Goal: Share content

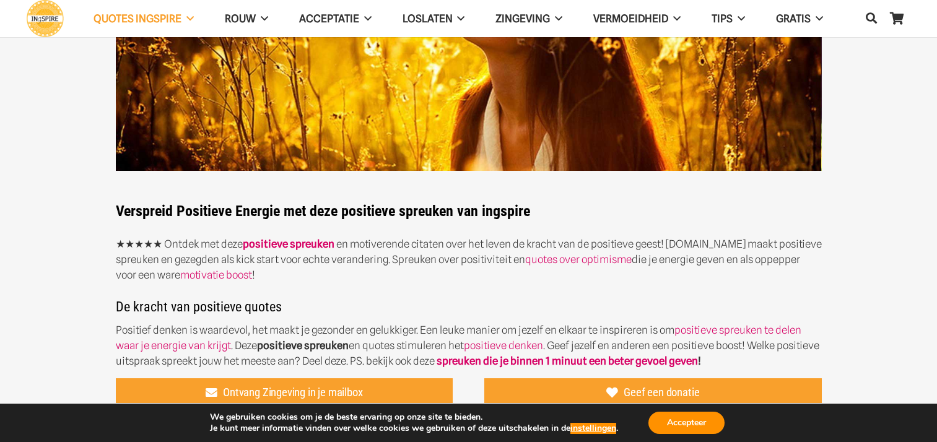
scroll to position [62, 0]
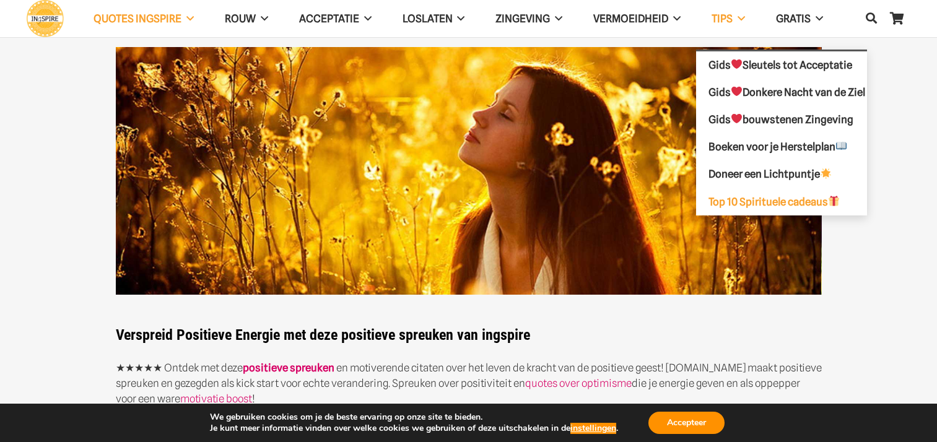
click at [752, 206] on span "Top 10 Spirituele cadeaus" at bounding box center [774, 201] width 131 height 12
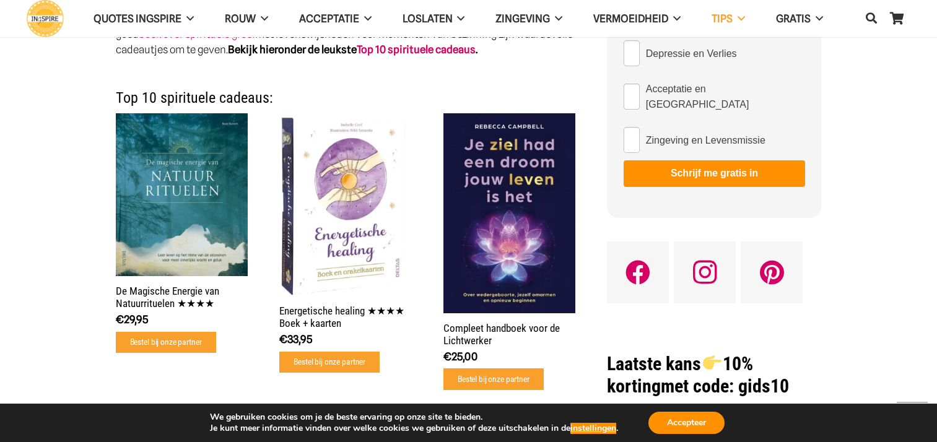
scroll to position [248, 0]
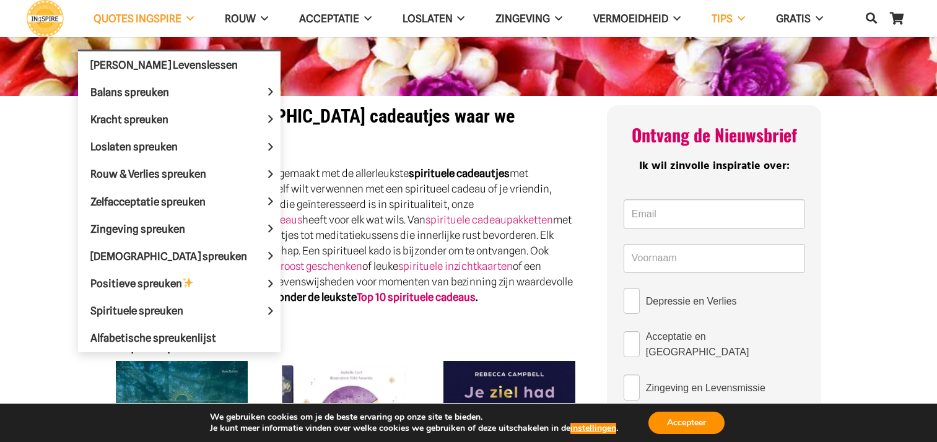
click at [151, 18] on span "QUOTES INGSPIRE" at bounding box center [138, 18] width 88 height 12
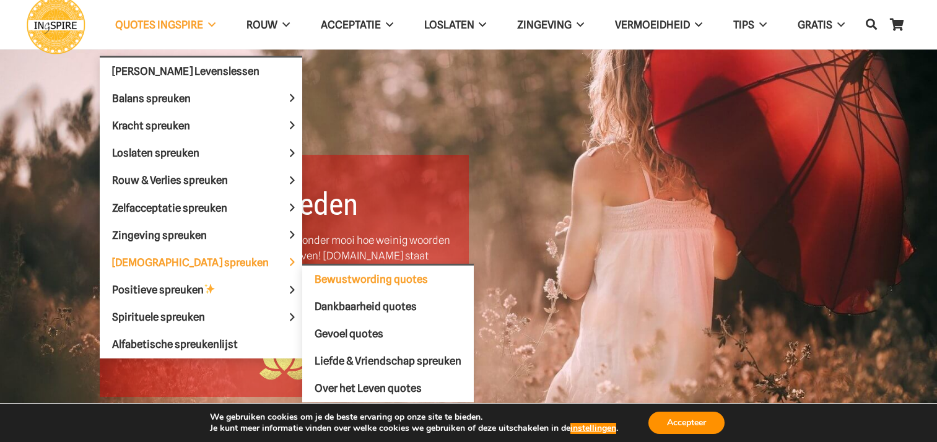
click at [315, 275] on span "Bewustwording quotes" at bounding box center [371, 279] width 113 height 12
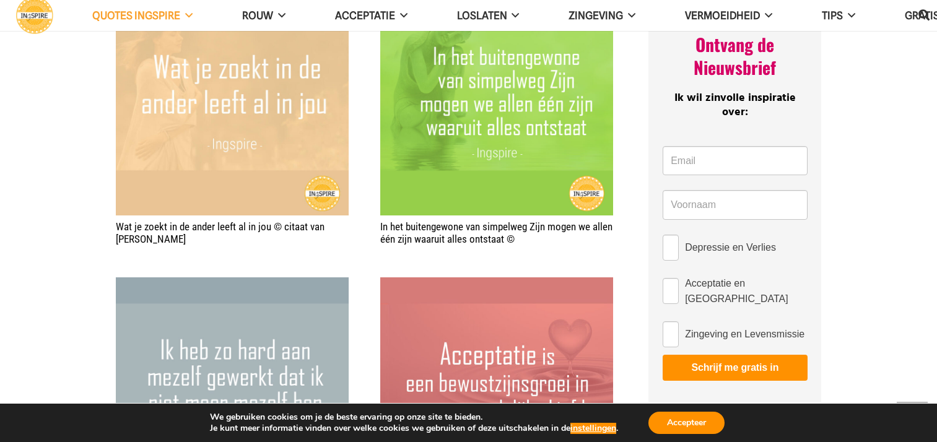
scroll to position [619, 0]
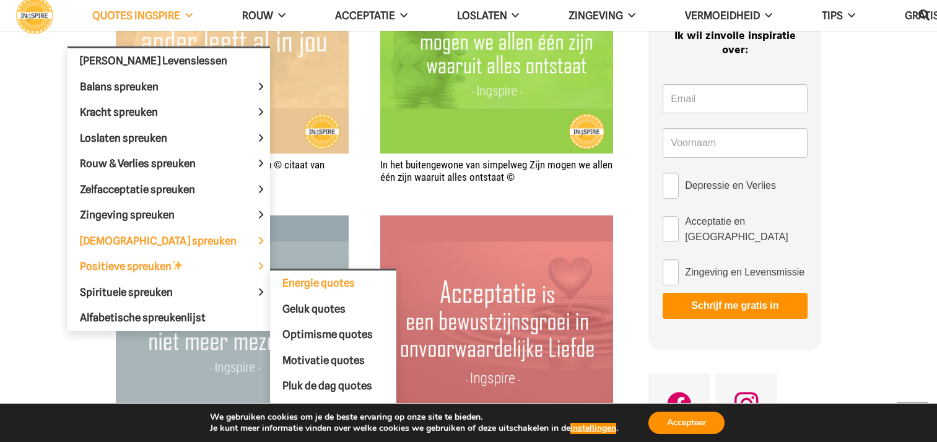
click at [282, 285] on span "Energie quotes" at bounding box center [318, 283] width 72 height 12
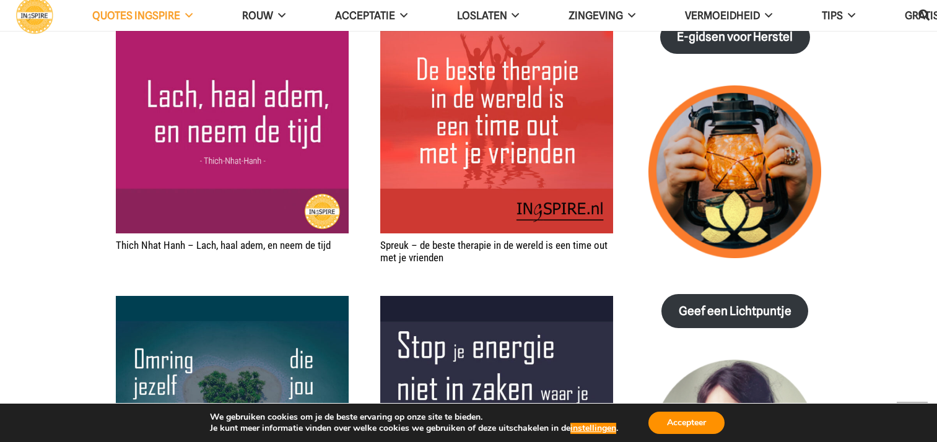
scroll to position [1363, 0]
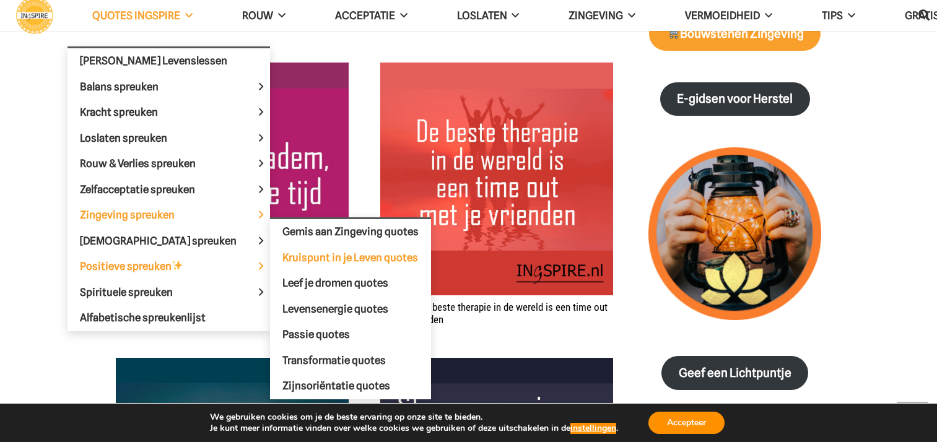
click at [282, 254] on span "Kruispunt in je Leven quotes" at bounding box center [350, 257] width 136 height 12
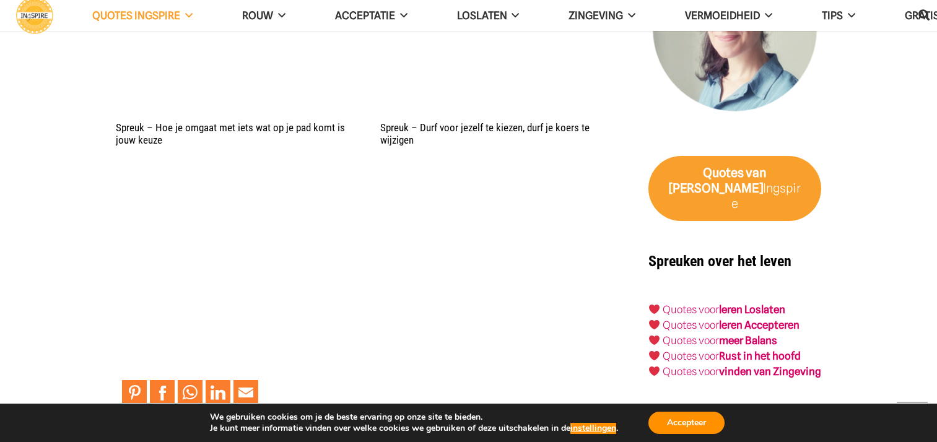
scroll to position [2106, 0]
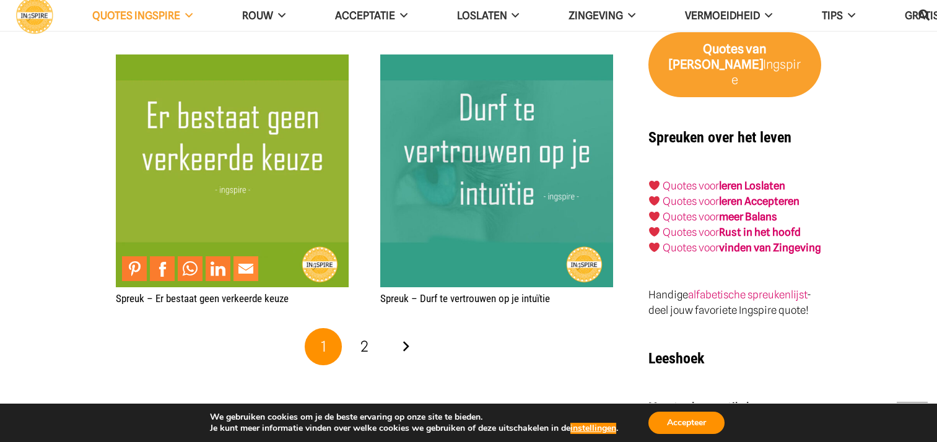
click at [248, 268] on link "Mail to Email This" at bounding box center [246, 268] width 25 height 25
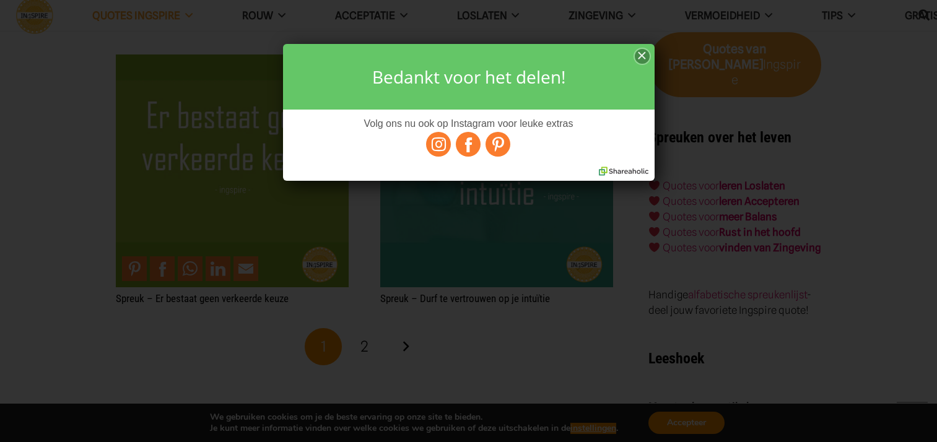
scroll to position [0, 0]
click at [641, 62] on div "×" at bounding box center [642, 56] width 15 height 15
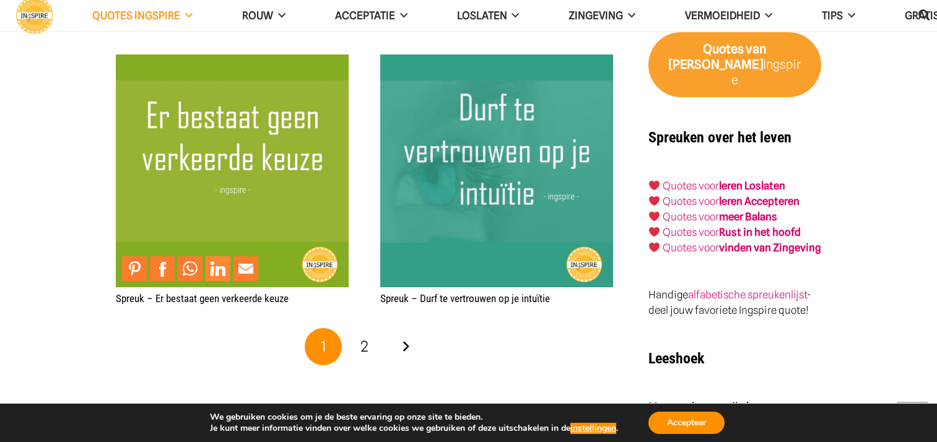
click at [214, 257] on link "Share to LinkedIn" at bounding box center [218, 268] width 25 height 25
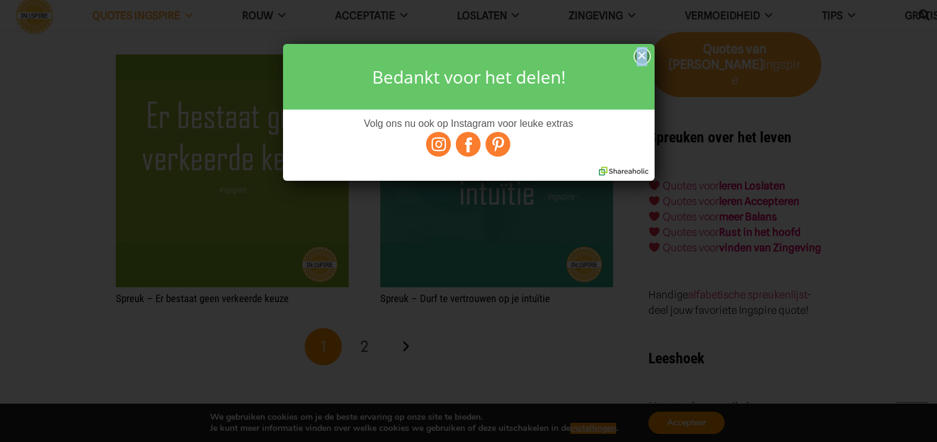
click at [642, 52] on div "×" at bounding box center [642, 56] width 15 height 15
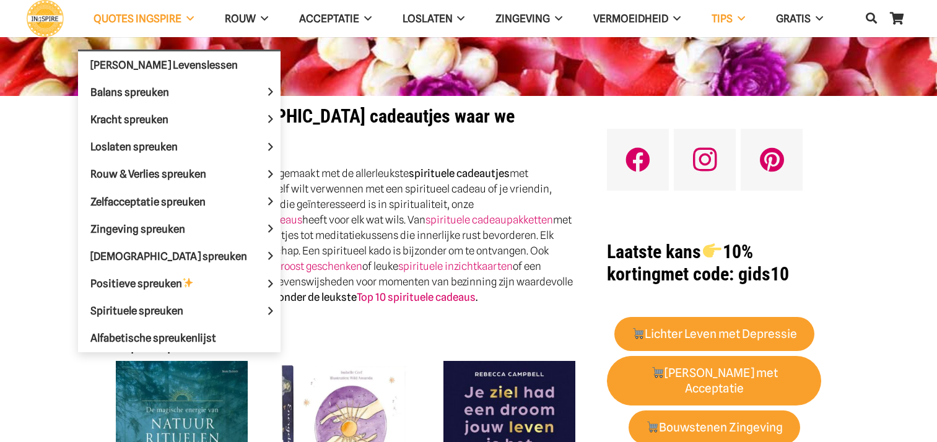
scroll to position [248, 0]
